Goal: Task Accomplishment & Management: Manage account settings

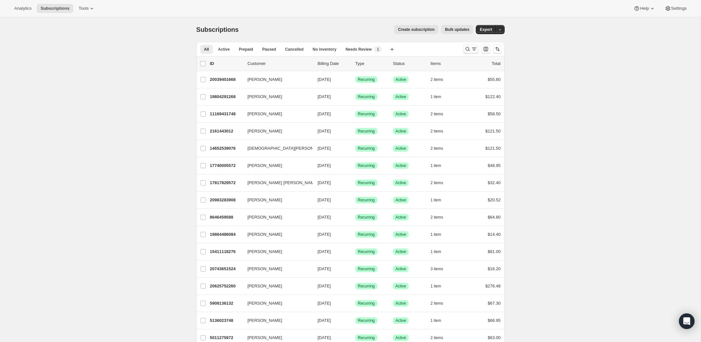
click at [472, 50] on icon "Search and filter results" at bounding box center [474, 49] width 6 height 6
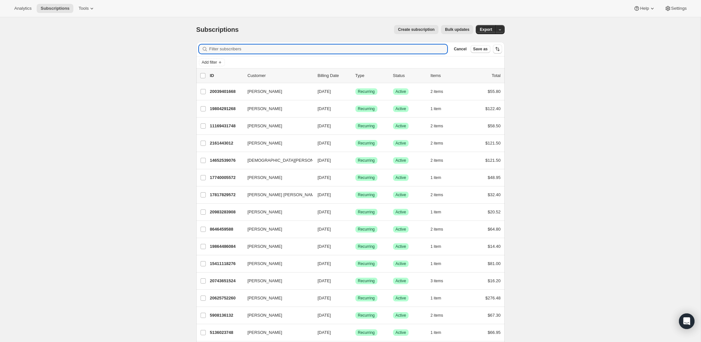
paste input "[EMAIL_ADDRESS][DOMAIN_NAME]"
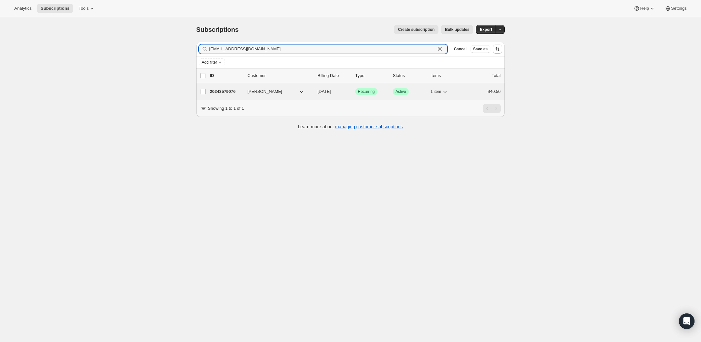
type input "[EMAIL_ADDRESS][DOMAIN_NAME]"
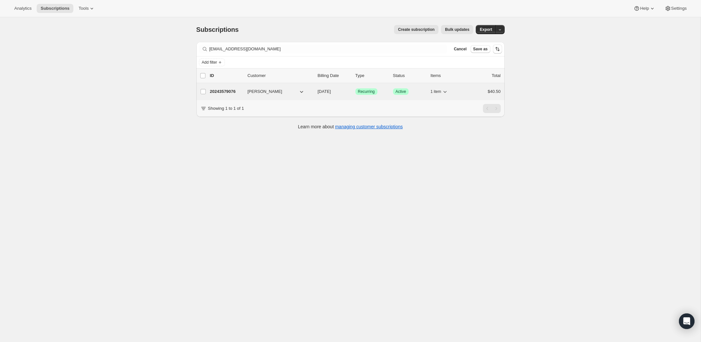
click at [302, 93] on icon "button" at bounding box center [301, 91] width 6 height 6
click at [199, 92] on label "[PERSON_NAME]" at bounding box center [203, 91] width 14 height 17
click at [201, 92] on input "[PERSON_NAME]" at bounding box center [203, 91] width 5 height 5
checkbox input "true"
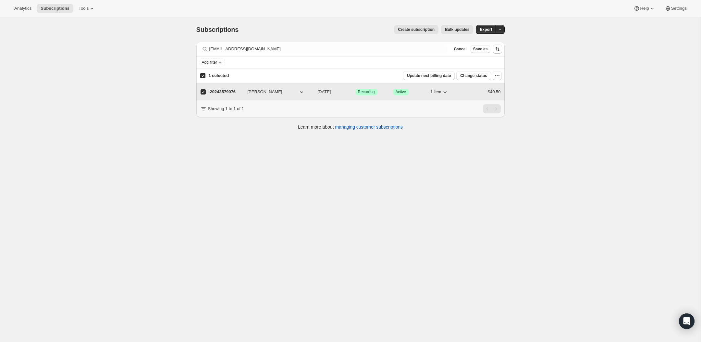
click at [300, 91] on icon "button" at bounding box center [301, 92] width 6 height 6
click at [446, 92] on icon "button" at bounding box center [445, 92] width 6 height 6
click at [260, 137] on div "Subscriptions. This page is ready Subscriptions Create subscription Bulk update…" at bounding box center [350, 188] width 701 height 342
click at [206, 95] on label "[PERSON_NAME]" at bounding box center [203, 91] width 14 height 17
click at [206, 94] on input "[PERSON_NAME]" at bounding box center [203, 91] width 5 height 5
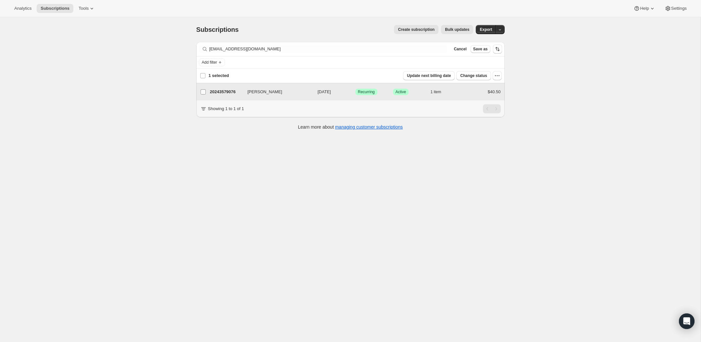
checkbox input "false"
click at [301, 90] on icon "button" at bounding box center [301, 91] width 6 height 6
click at [301, 93] on icon "button" at bounding box center [301, 91] width 6 height 6
click at [234, 93] on p "20243579076" at bounding box center [226, 91] width 32 height 6
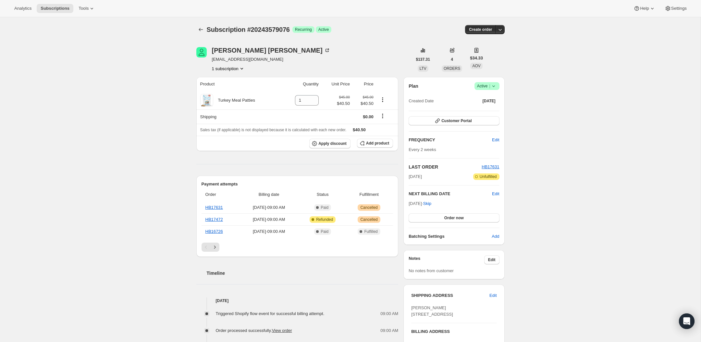
click at [496, 86] on icon at bounding box center [494, 86] width 6 height 6
click at [485, 112] on span "Cancel subscription" at bounding box center [485, 109] width 37 height 5
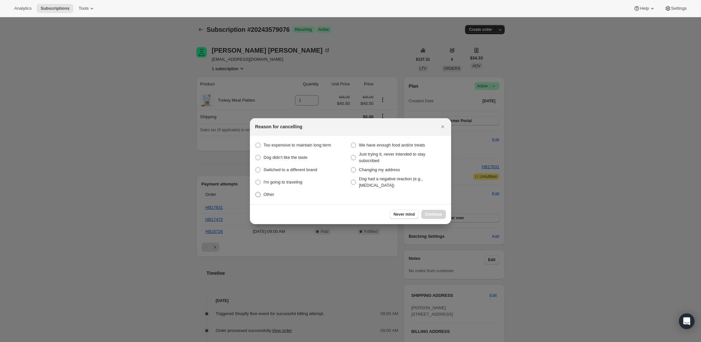
click at [269, 198] on label "Other" at bounding box center [302, 194] width 95 height 9
click at [256, 192] on input "Other" at bounding box center [256, 192] width 0 height 0
radio input "true"
click at [432, 212] on span "Continue" at bounding box center [433, 214] width 17 height 5
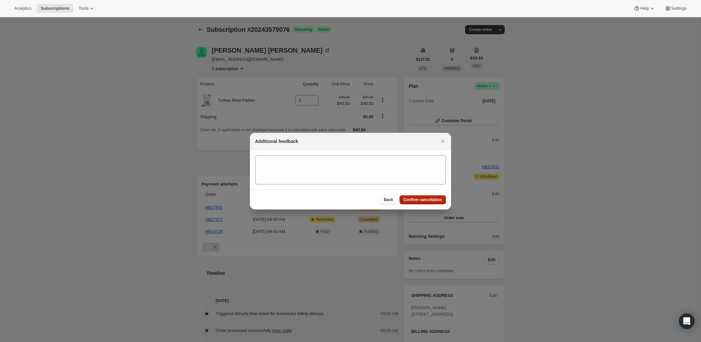
click at [436, 200] on span "Confirm cancellation" at bounding box center [423, 199] width 39 height 5
